Goal: Task Accomplishment & Management: Manage account settings

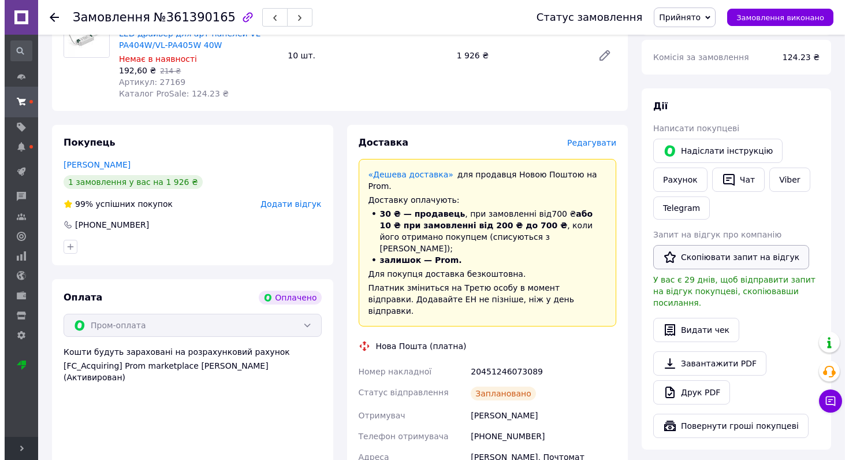
scroll to position [173, 0]
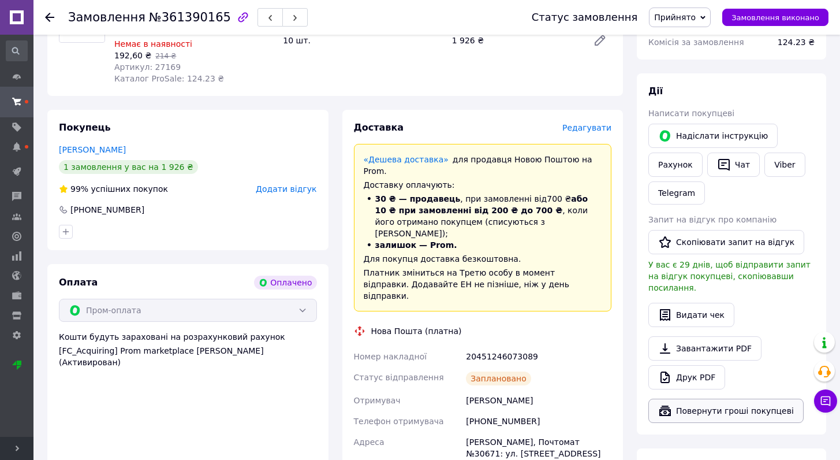
click at [703, 399] on button "Повернути гроші покупцеві" at bounding box center [726, 410] width 155 height 24
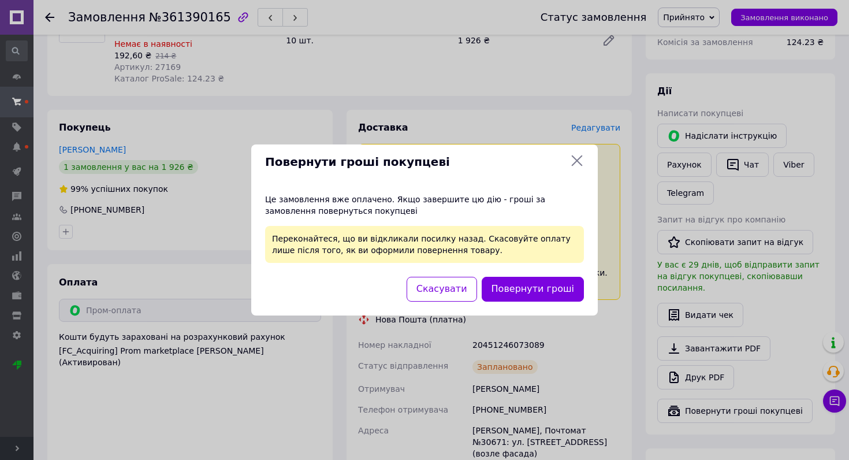
click at [464, 286] on button "Скасувати" at bounding box center [442, 289] width 70 height 25
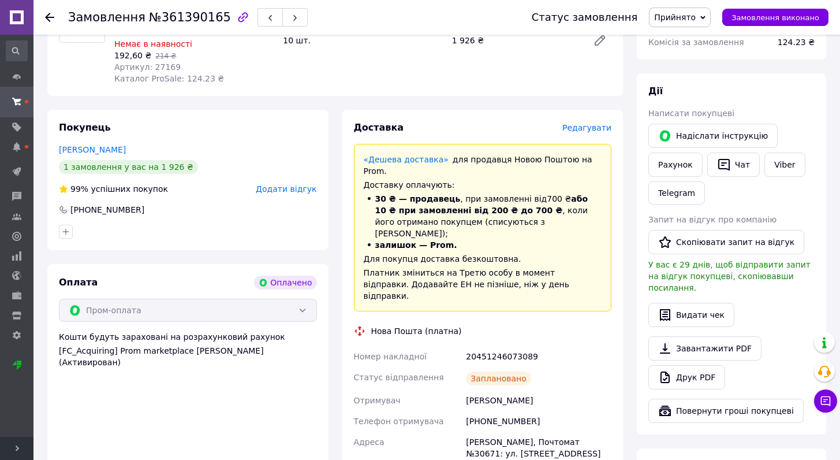
click at [575, 132] on span "Редагувати" at bounding box center [587, 127] width 49 height 9
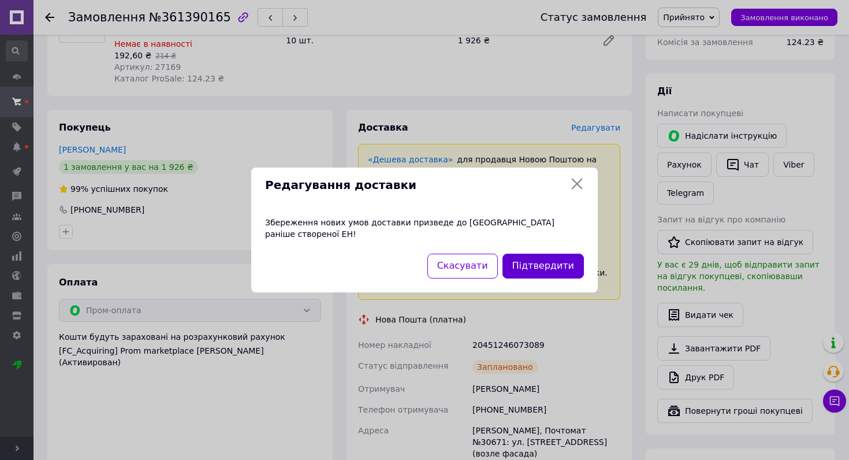
click at [542, 255] on button "Підтвердити" at bounding box center [542, 266] width 81 height 25
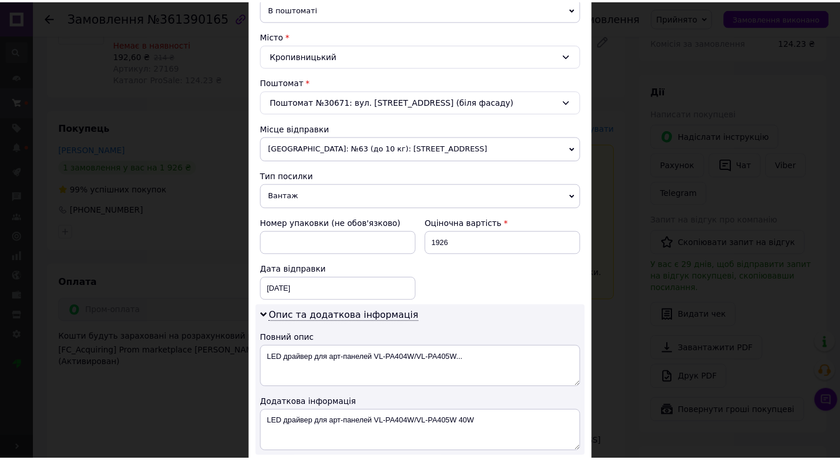
scroll to position [396, 0]
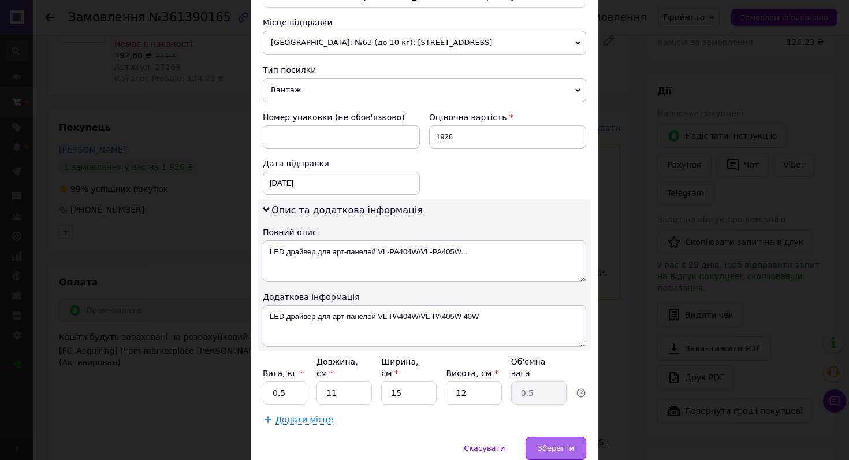
click at [553, 453] on div "Зберегти" at bounding box center [556, 448] width 61 height 23
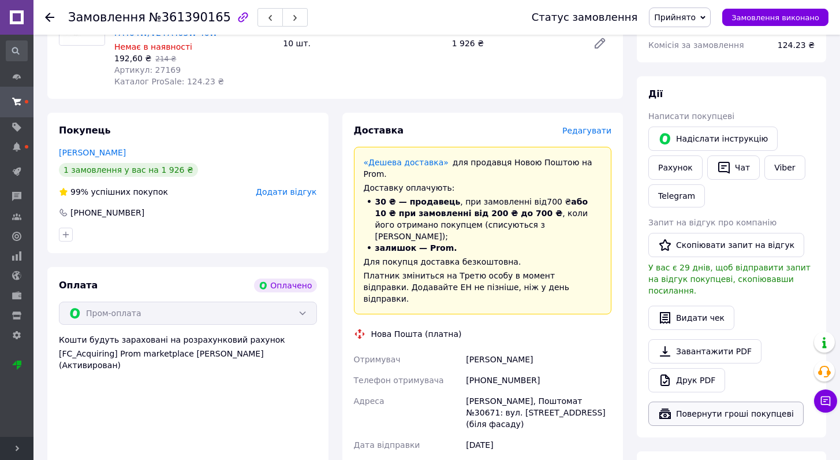
scroll to position [371, 0]
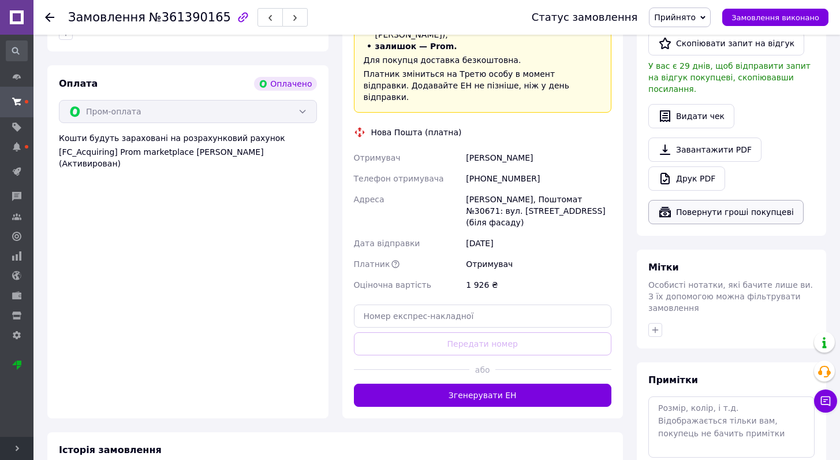
click at [713, 203] on button "Повернути гроші покупцеві" at bounding box center [726, 212] width 155 height 24
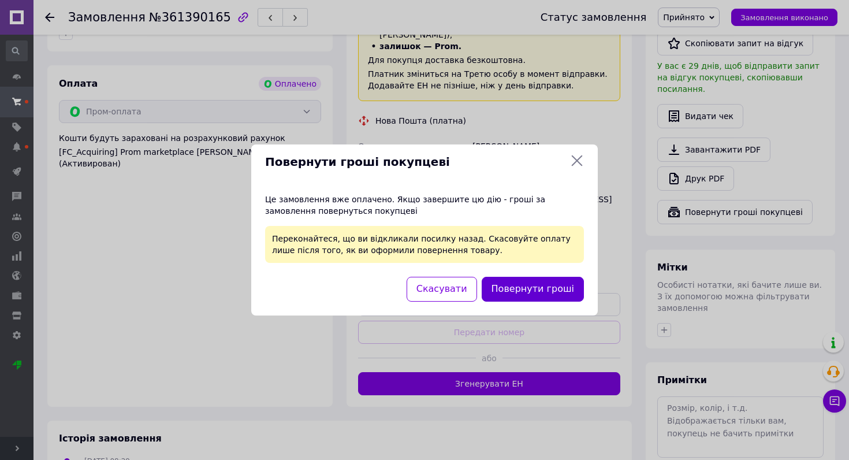
click at [550, 290] on button "Повернути гроші" at bounding box center [533, 289] width 102 height 25
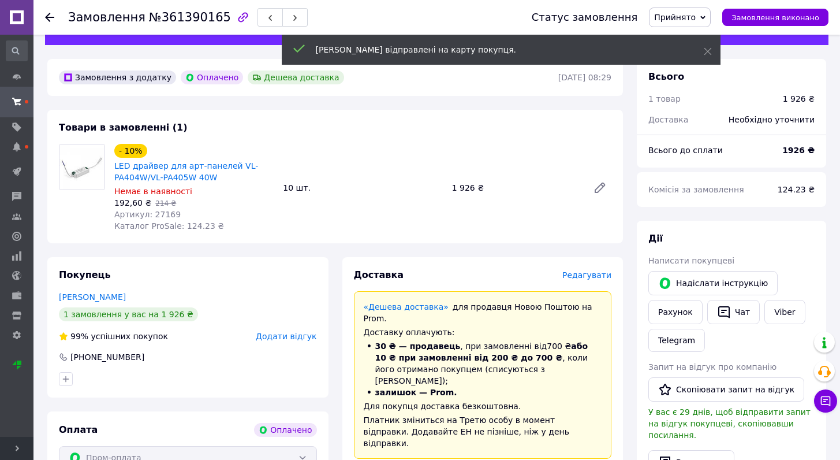
scroll to position [0, 0]
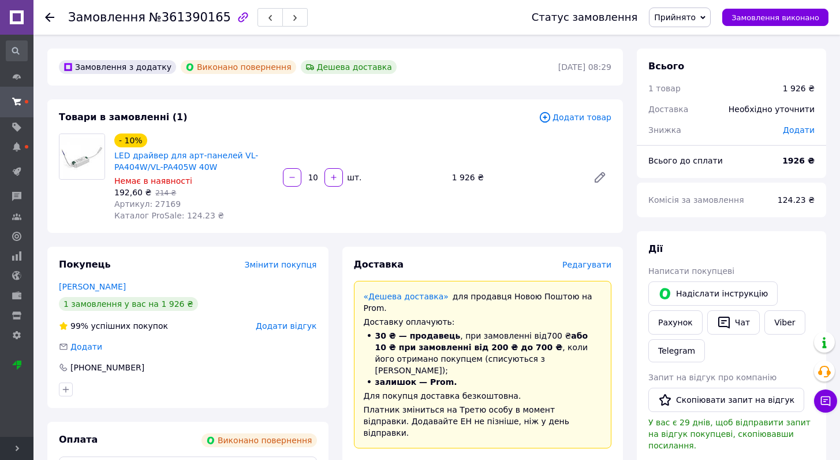
click at [238, 19] on icon "button" at bounding box center [243, 17] width 10 height 10
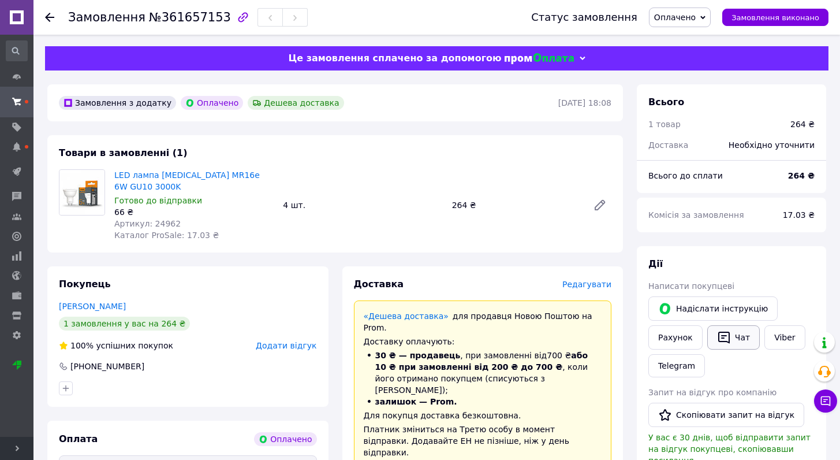
click at [730, 337] on button "Чат" at bounding box center [733, 337] width 53 height 24
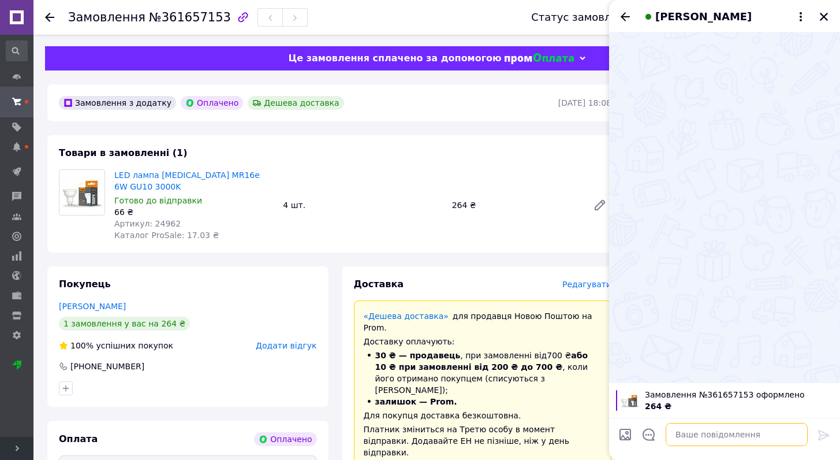
click at [721, 441] on textarea at bounding box center [737, 434] width 142 height 23
paste textarea "Добрий день Дякуємо за замовлення, очікуйте на відправку. Буде ще щось актуальн…"
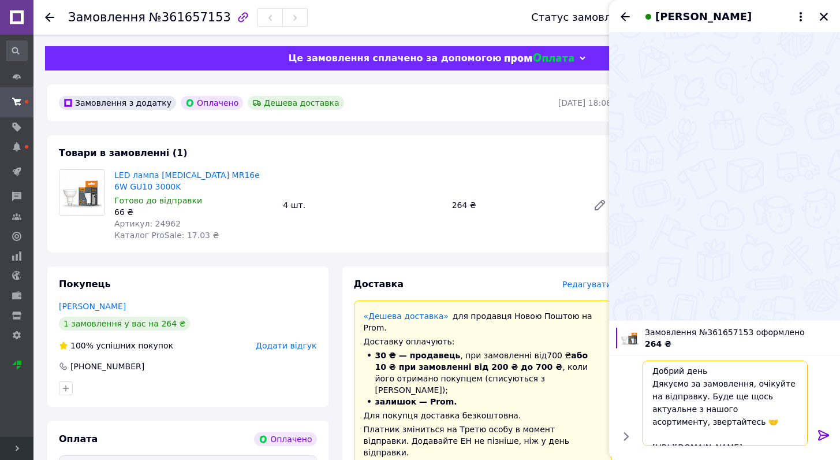
scroll to position [8, 0]
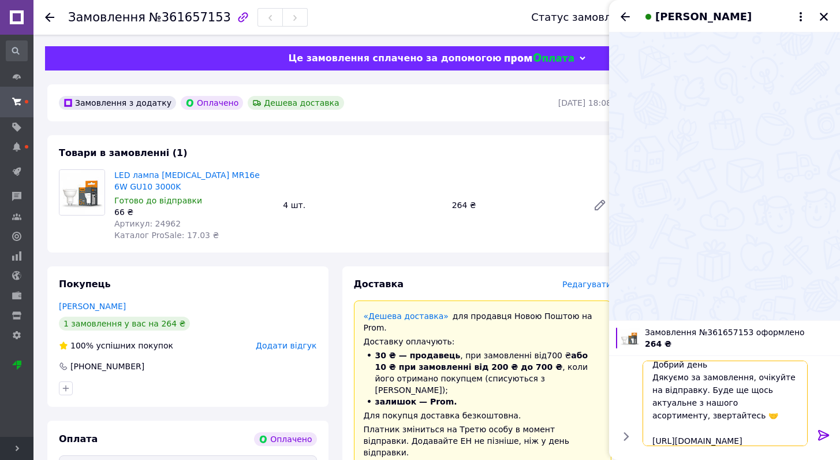
click at [751, 378] on textarea "Добрий день Дякуємо за замовлення, очікуйте на відправку. Буде ще щось актуальн…" at bounding box center [725, 402] width 165 height 85
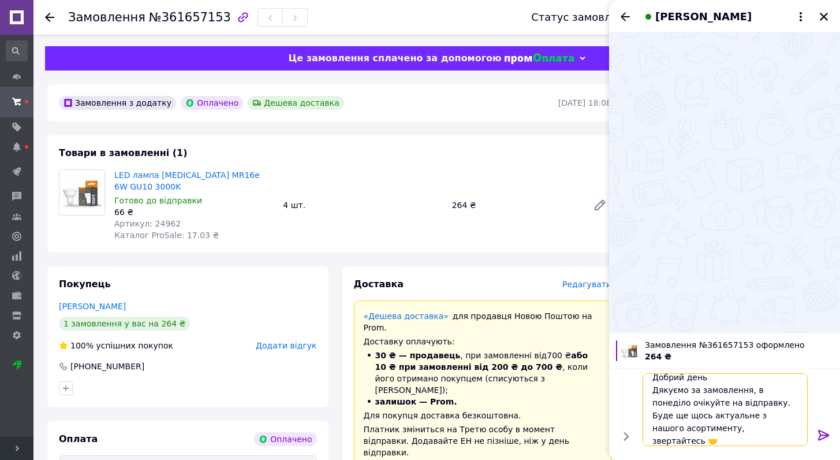
type textarea "Добрий день Дякуємо за замовлення, в понеділок очікуйте на відправку. Буде ще щ…"
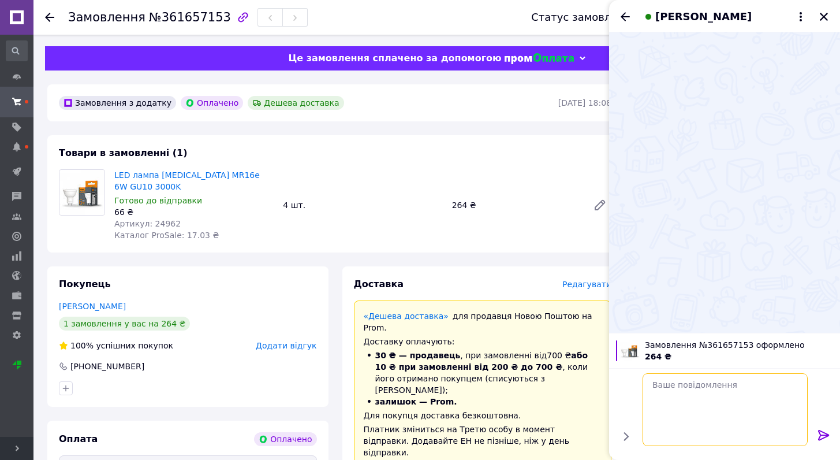
scroll to position [0, 0]
